Goal: Ask a question

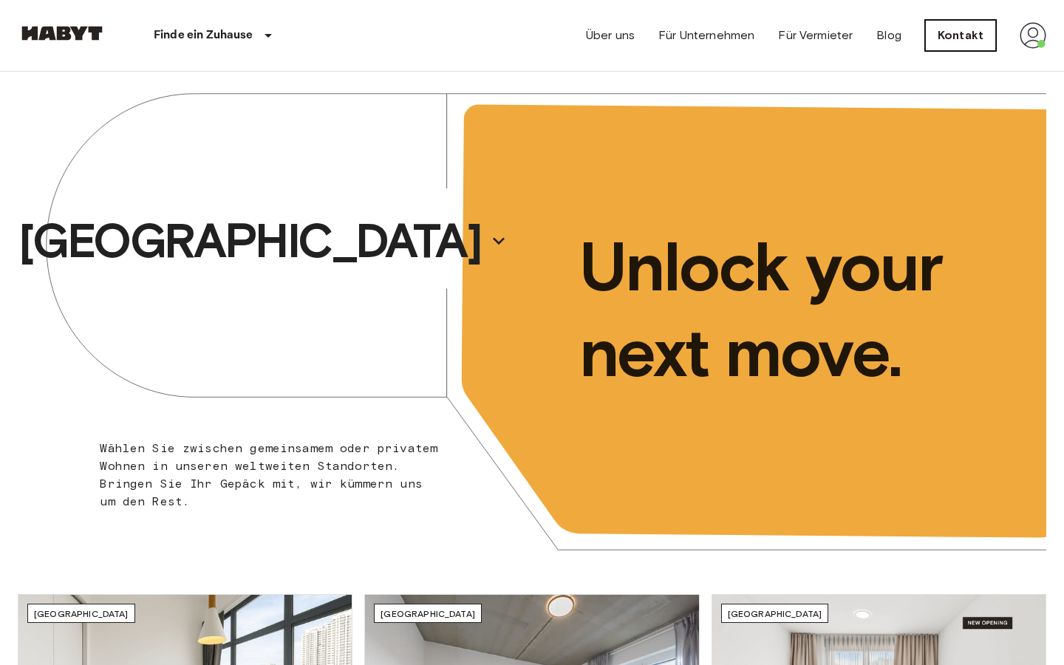
click at [976, 41] on link "Kontakt" at bounding box center [960, 35] width 71 height 31
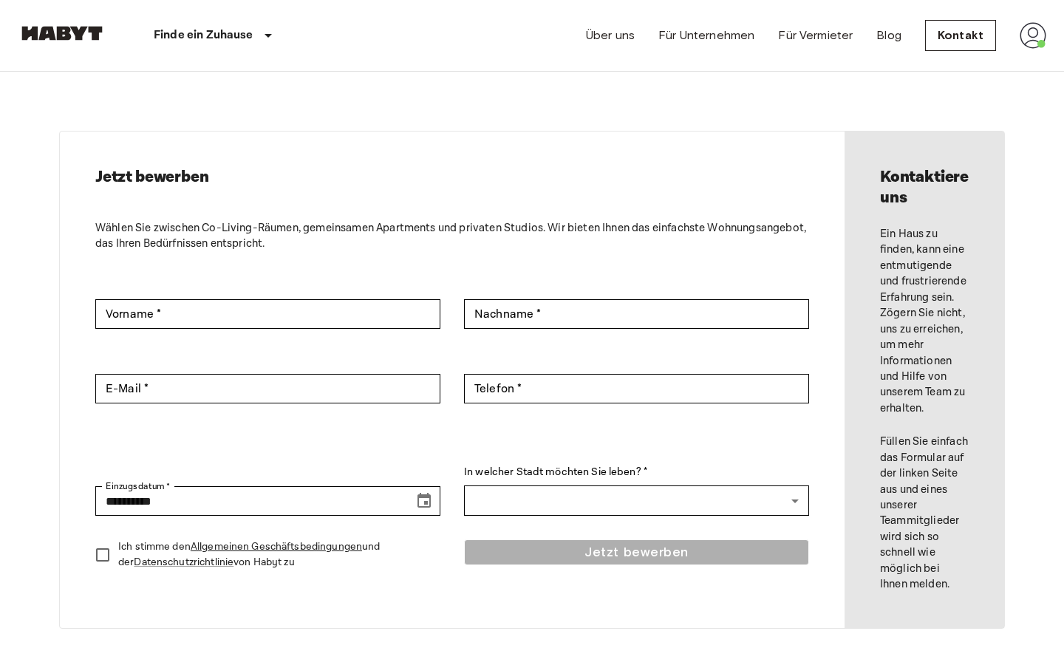
click at [1035, 32] on img at bounding box center [1032, 35] width 27 height 27
click at [681, 151] on div at bounding box center [532, 332] width 1064 height 665
click at [1033, 33] on img at bounding box center [1032, 35] width 27 height 27
click at [1005, 61] on li "Profile" at bounding box center [978, 62] width 148 height 27
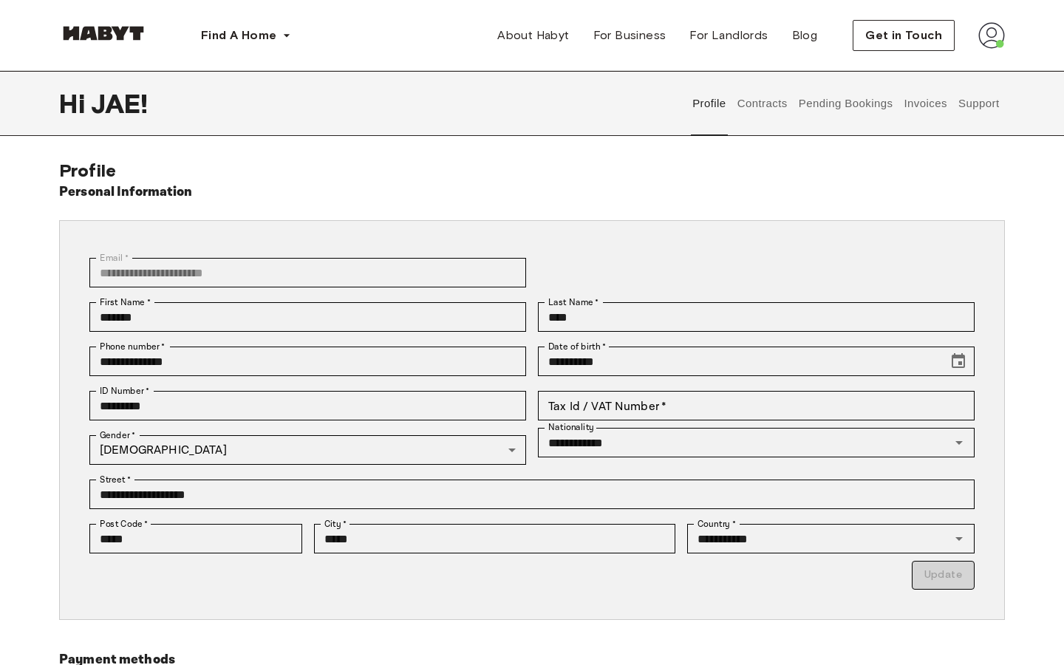
click at [985, 112] on button "Support" at bounding box center [978, 103] width 45 height 65
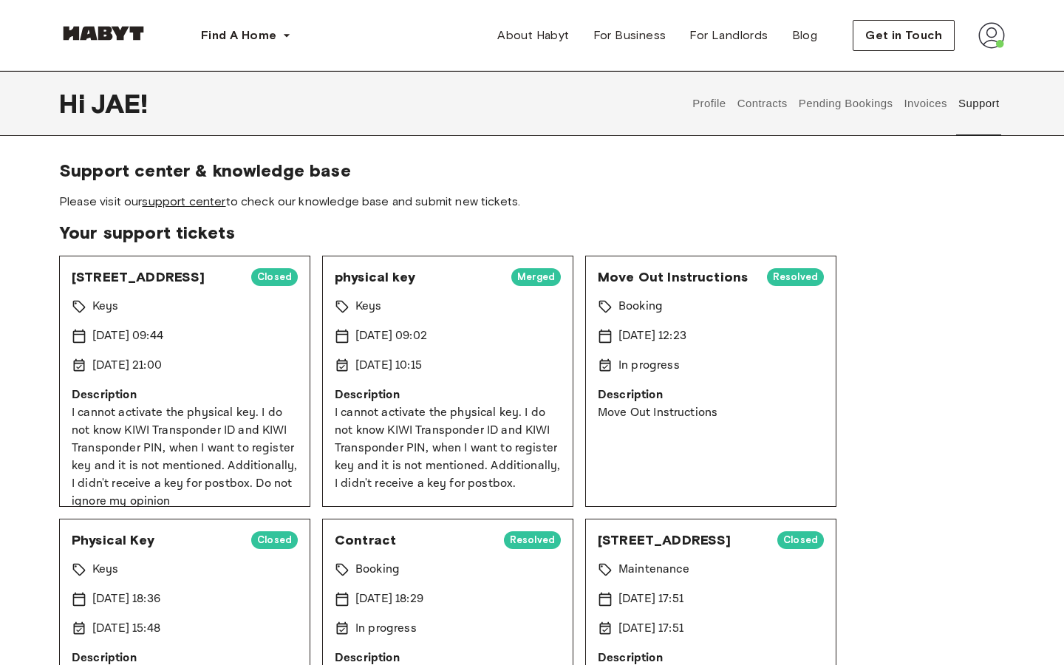
click at [206, 205] on link "support center" at bounding box center [183, 201] width 83 height 14
